Goal: Transaction & Acquisition: Purchase product/service

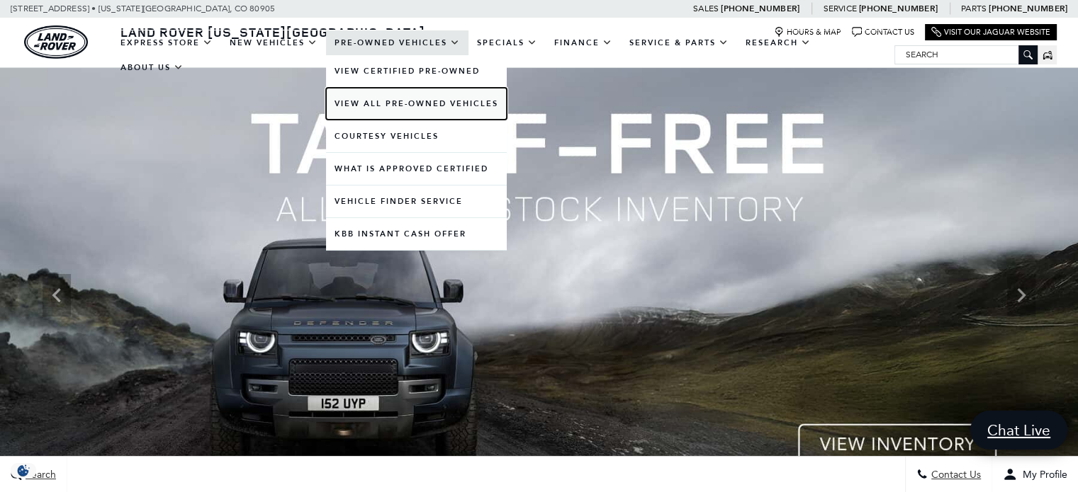
click at [417, 102] on link "View All Pre-Owned Vehicles" at bounding box center [416, 104] width 181 height 32
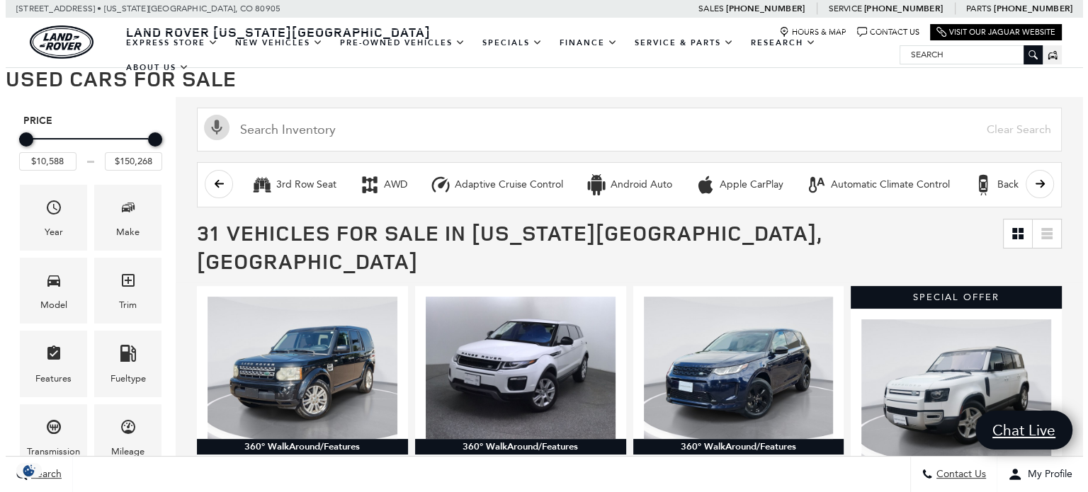
scroll to position [213, 0]
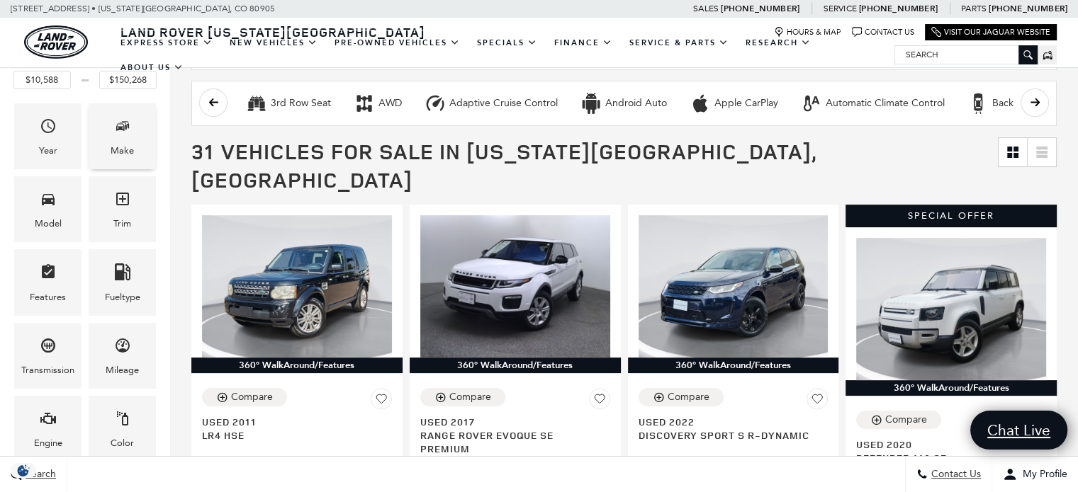
click at [118, 136] on span "Make" at bounding box center [122, 128] width 17 height 29
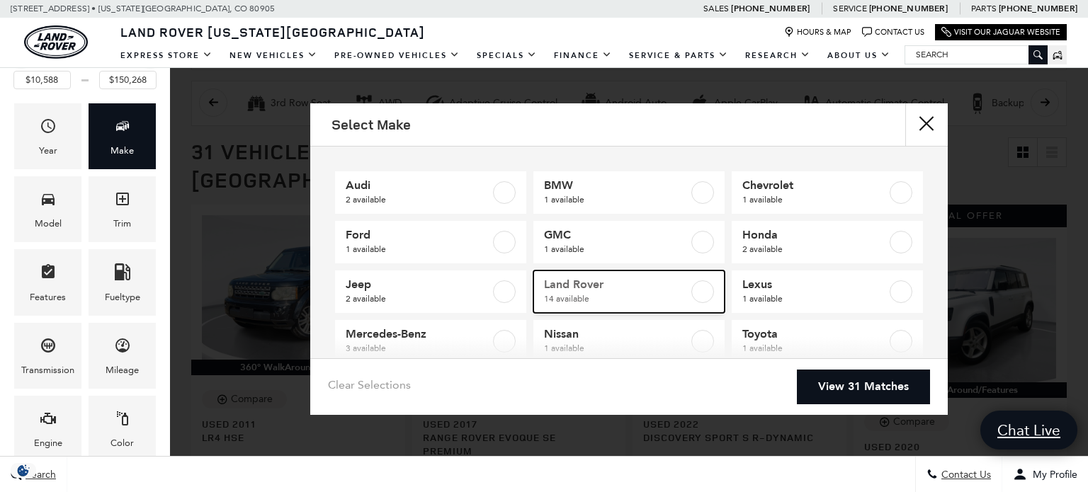
click at [699, 291] on label at bounding box center [702, 292] width 23 height 23
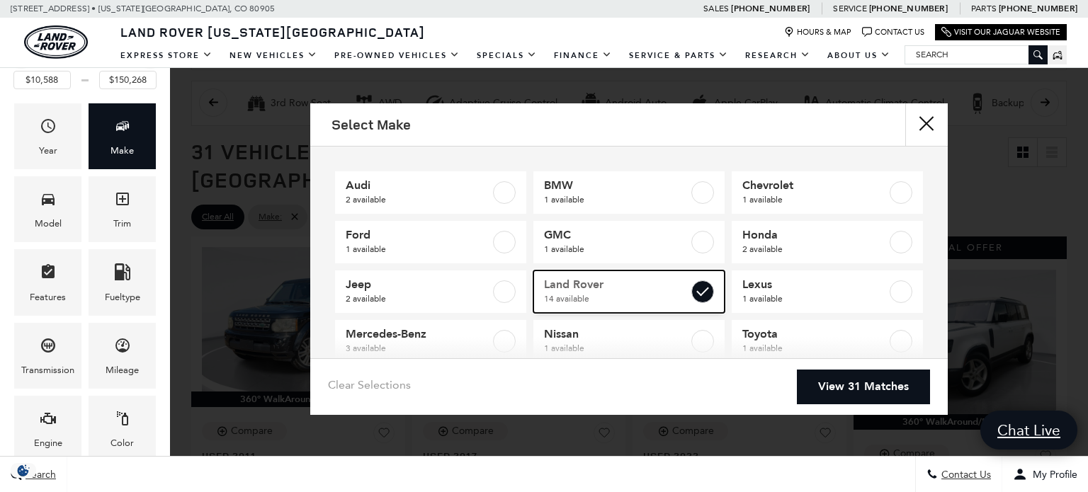
checkbox input "true"
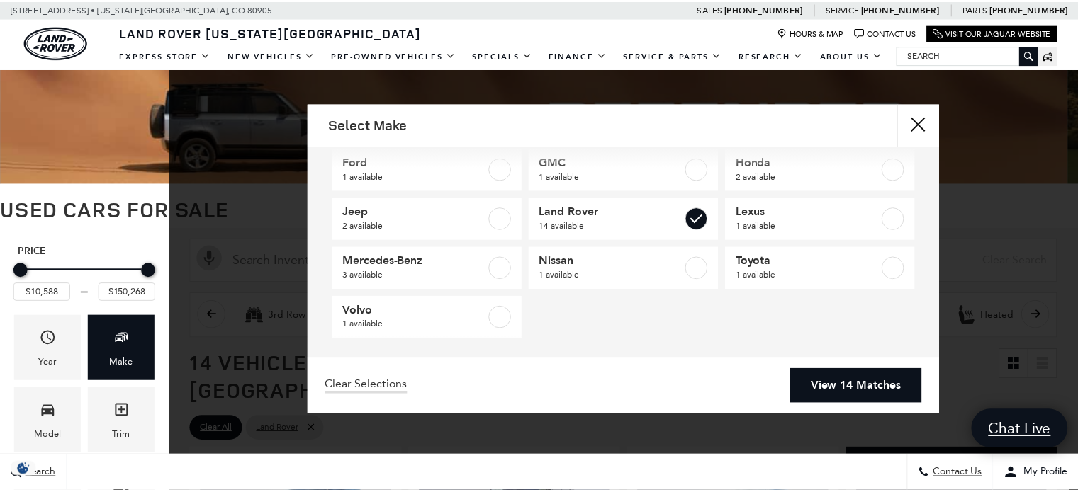
scroll to position [78, 0]
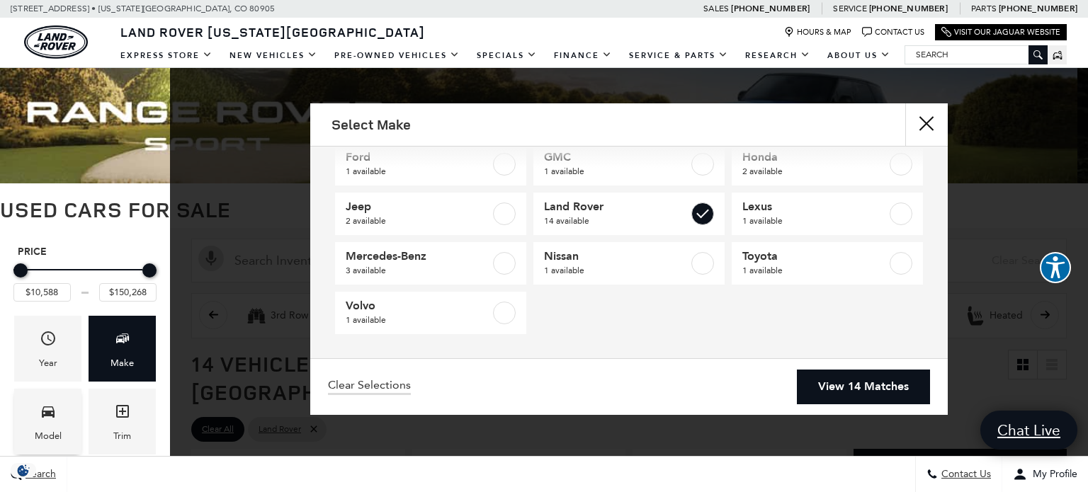
click at [49, 416] on icon "Model" at bounding box center [48, 412] width 13 height 11
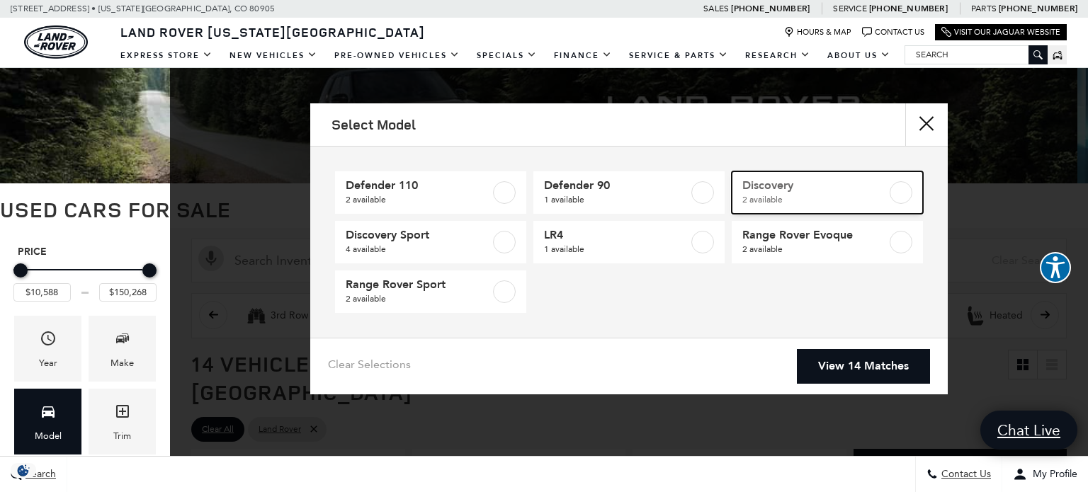
click at [893, 193] on label at bounding box center [901, 192] width 23 height 23
type input "$43,802"
type input "$55,322"
checkbox input "true"
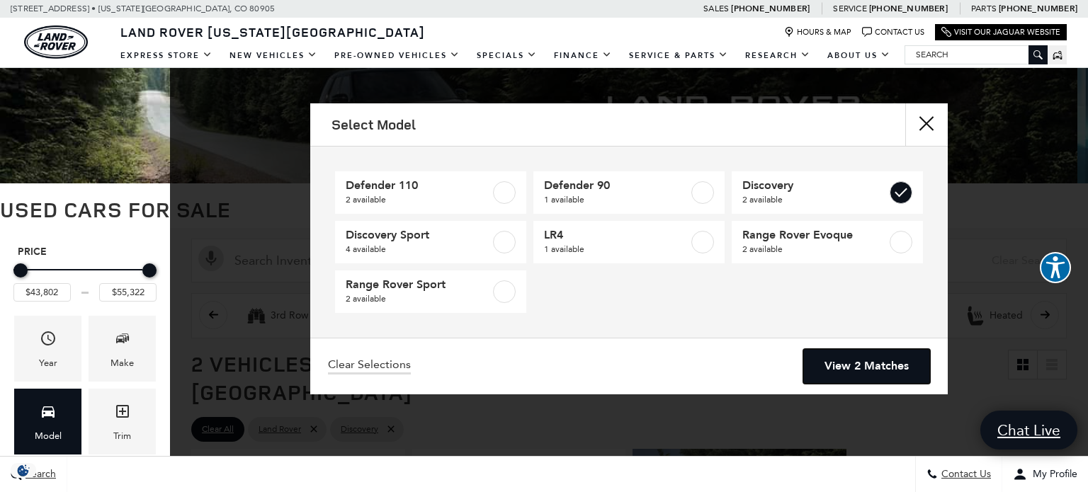
click at [850, 361] on link "View 2 Matches" at bounding box center [866, 366] width 127 height 35
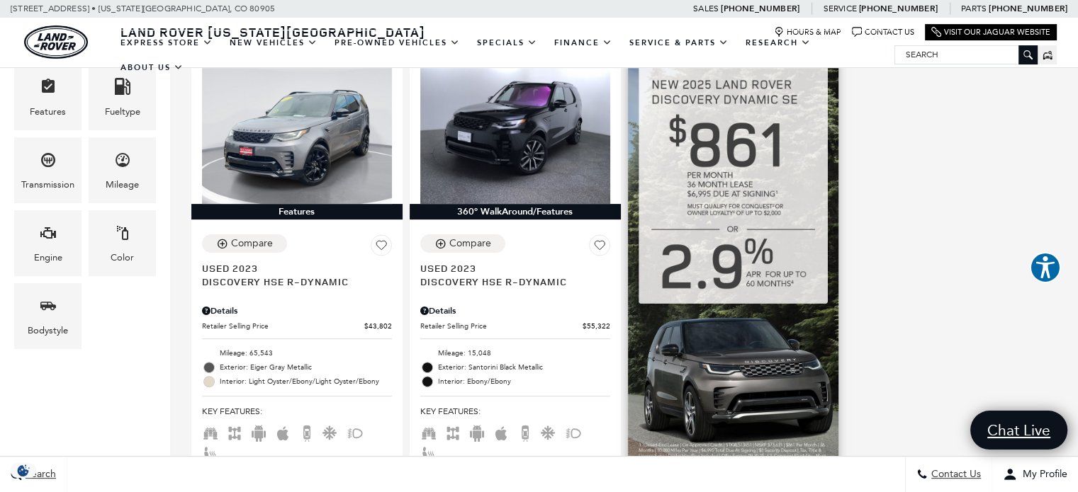
scroll to position [354, 0]
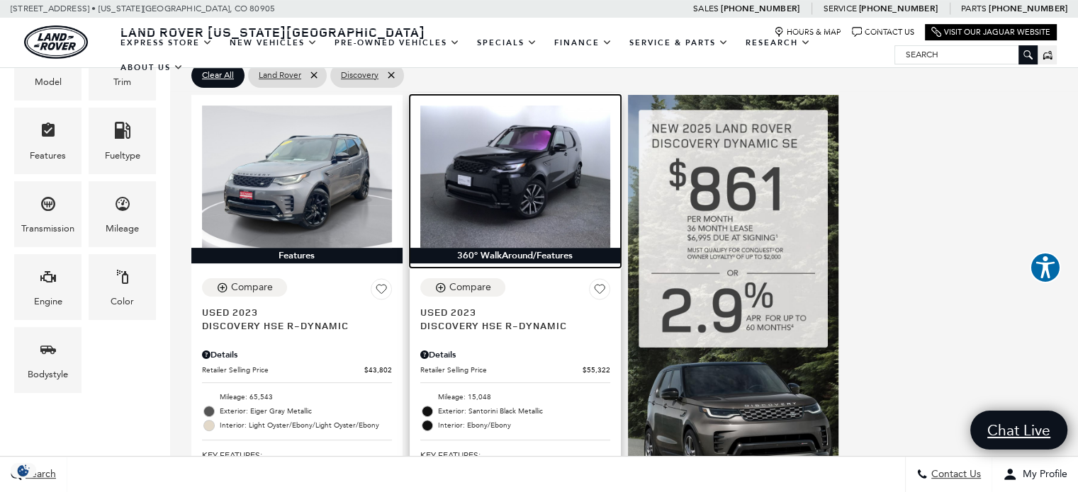
click at [520, 178] on img at bounding box center [515, 177] width 190 height 142
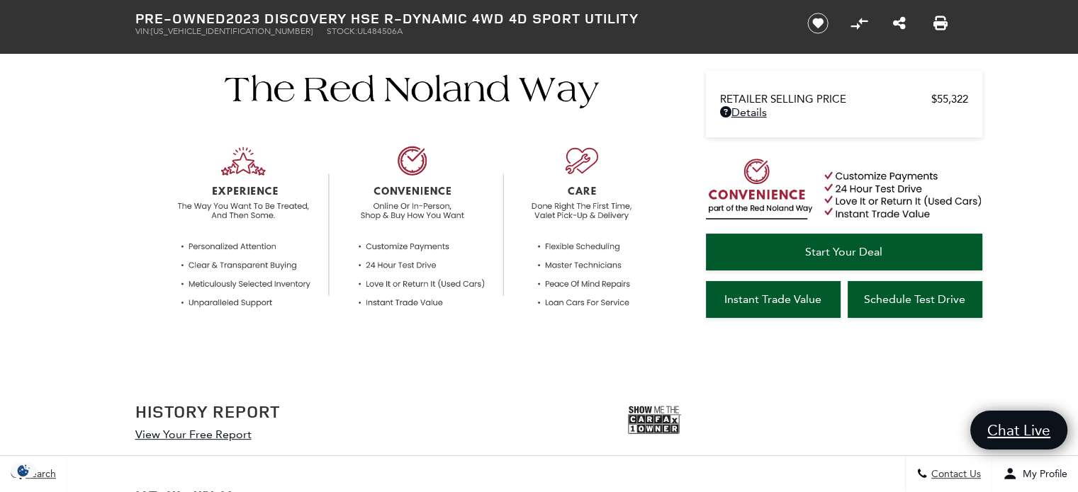
scroll to position [638, 0]
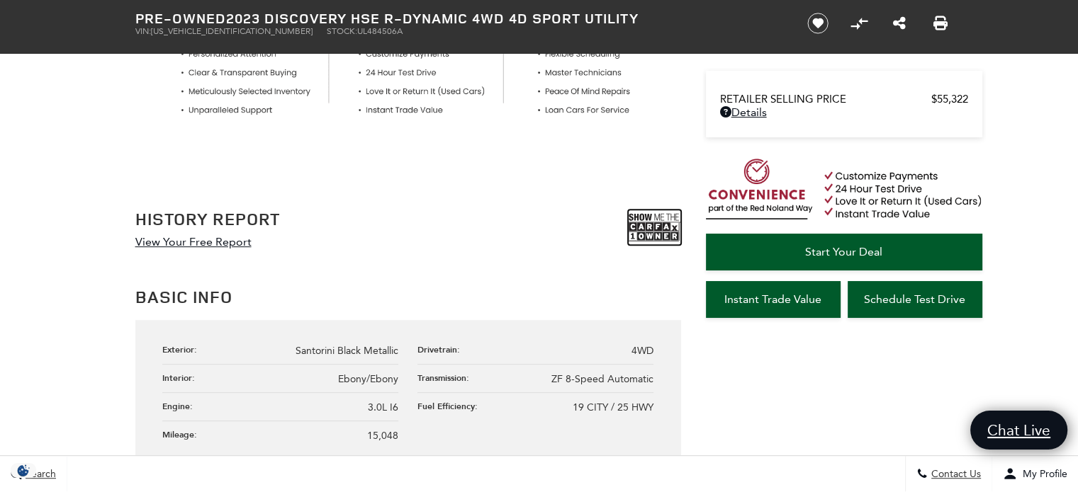
click at [643, 232] on img at bounding box center [654, 227] width 53 height 35
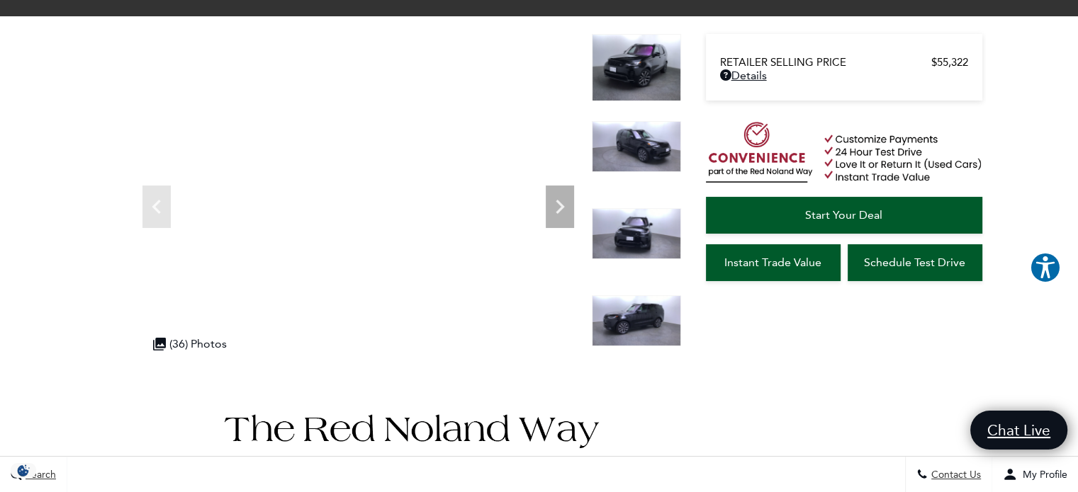
scroll to position [0, 0]
